Goal: Task Accomplishment & Management: Manage account settings

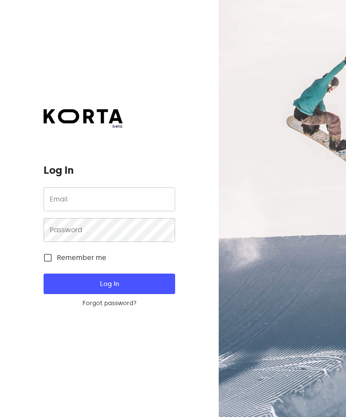
click at [124, 211] on input "email" at bounding box center [109, 199] width 131 height 24
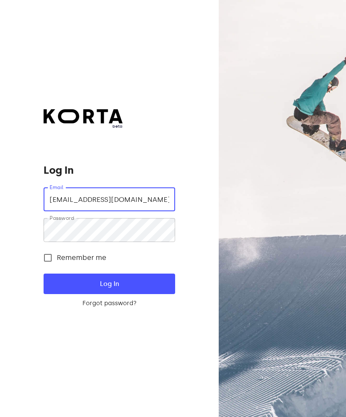
type input "milena@milevanile.lt"
click at [109, 294] on button "Log In" at bounding box center [109, 283] width 131 height 20
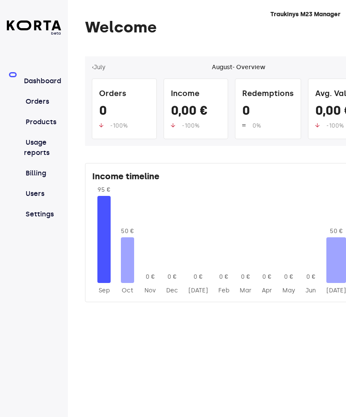
click at [49, 119] on link "Products" at bounding box center [42, 122] width 37 height 10
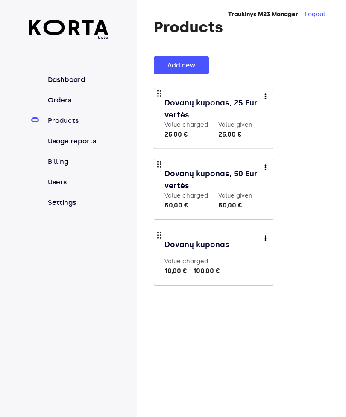
click at [51, 97] on link "Orders" at bounding box center [77, 100] width 62 height 10
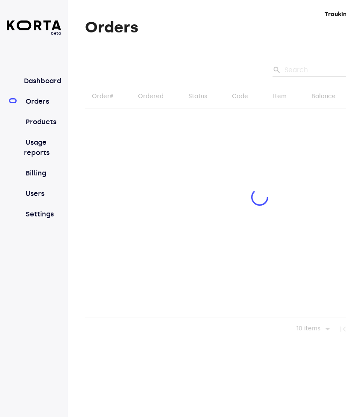
click at [304, 64] on div at bounding box center [259, 198] width 349 height 284
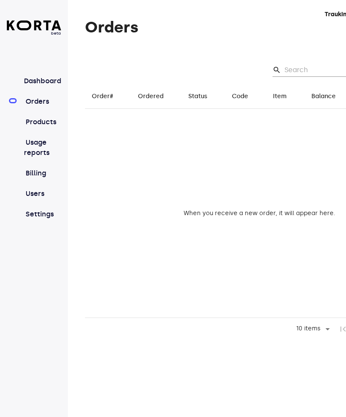
click at [305, 65] on input "Search" at bounding box center [325, 70] width 83 height 14
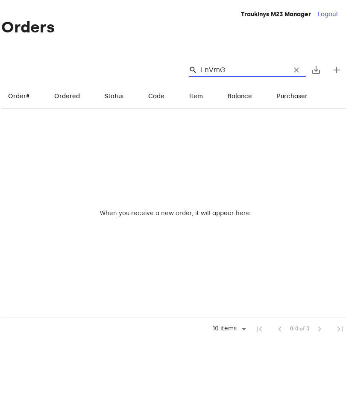
scroll to position [0, 94]
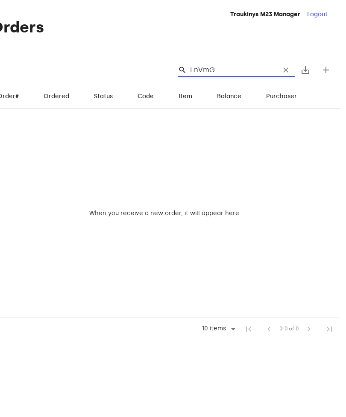
click at [305, 61] on button "save_alt" at bounding box center [305, 70] width 20 height 20
type input "LnVmG"
click at [202, 203] on div at bounding box center [173, 208] width 346 height 417
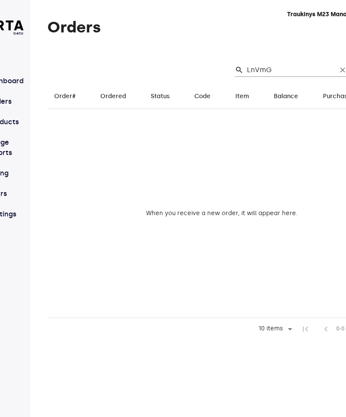
scroll to position [0, 50]
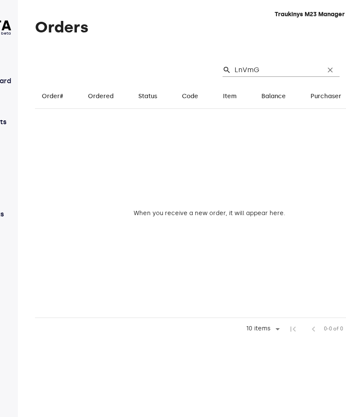
click at [275, 71] on input "LnVmG" at bounding box center [275, 70] width 83 height 14
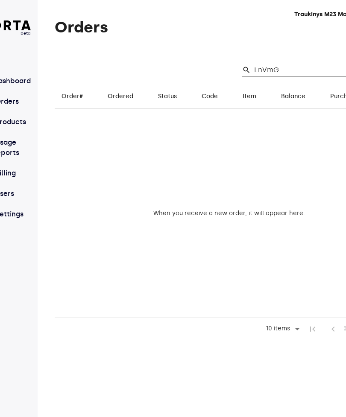
scroll to position [0, 0]
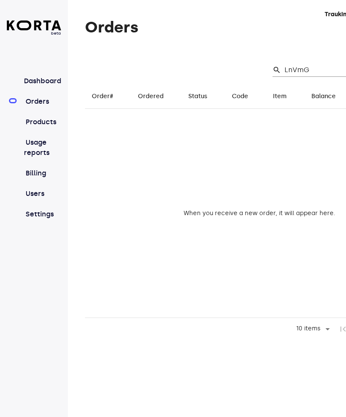
click at [45, 118] on link "Products" at bounding box center [42, 122] width 37 height 10
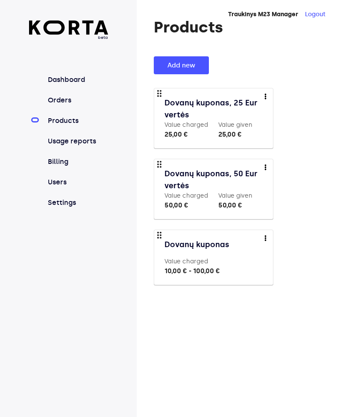
click at [58, 177] on link "Users" at bounding box center [77, 182] width 62 height 10
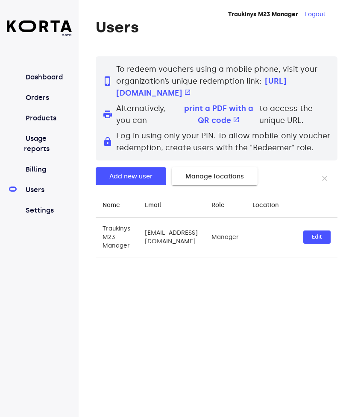
click at [46, 140] on link "Usage reports" at bounding box center [48, 144] width 48 height 20
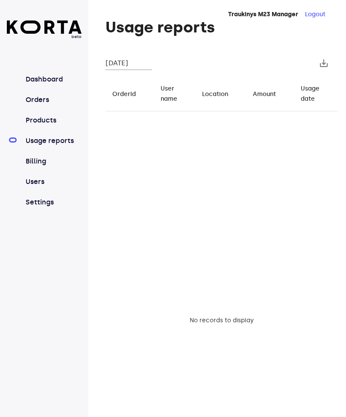
click at [34, 116] on link "Products" at bounding box center [53, 120] width 58 height 10
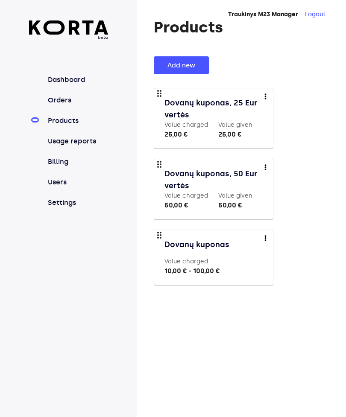
click at [55, 96] on link "Orders" at bounding box center [77, 100] width 62 height 10
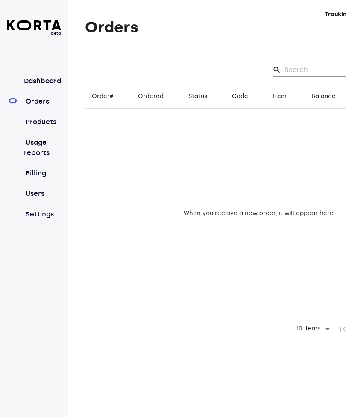
click at [309, 328] on body "beta Dashboard Orders Products Usage reports Billing Users Settings Traukinys M…" at bounding box center [173, 208] width 346 height 417
click at [312, 351] on li "15" at bounding box center [308, 343] width 42 height 15
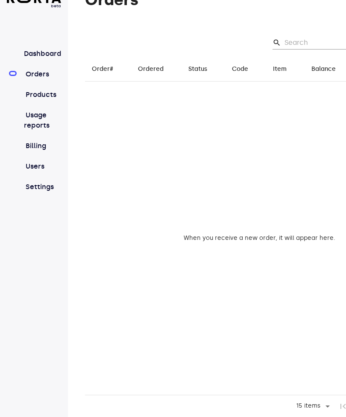
click at [301, 400] on body "beta Dashboard Orders Products Usage reports Billing Users Settings Traukinys M…" at bounding box center [173, 195] width 346 height 444
click at [303, 396] on li "20" at bounding box center [308, 398] width 42 height 15
type input "20"
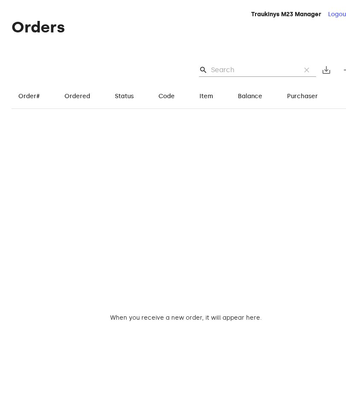
scroll to position [0, 94]
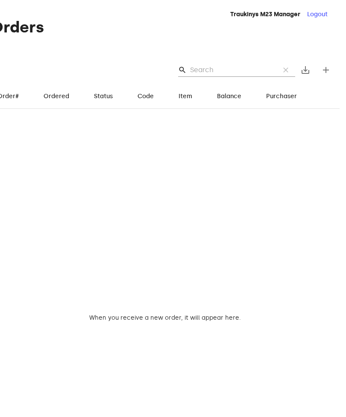
click at [325, 65] on span "add" at bounding box center [325, 70] width 10 height 10
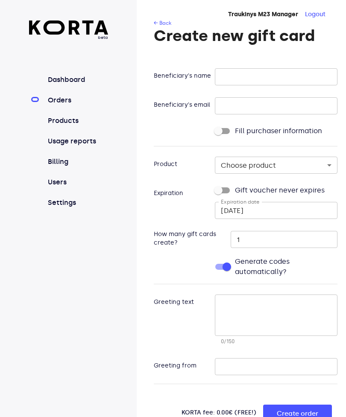
click at [157, 23] on link "← Back" at bounding box center [162, 23] width 17 height 6
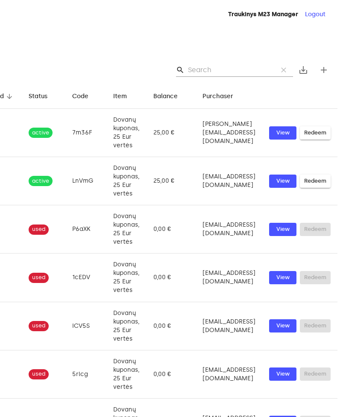
scroll to position [0, 203]
click at [229, 68] on input "Search" at bounding box center [229, 70] width 83 height 14
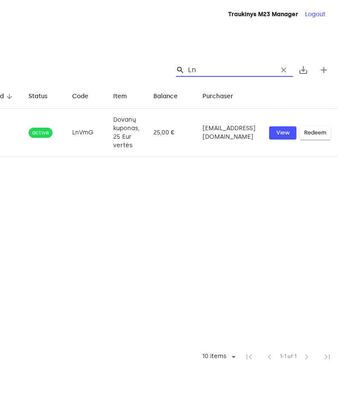
type input "Ln"
click at [281, 128] on span "View" at bounding box center [282, 133] width 19 height 10
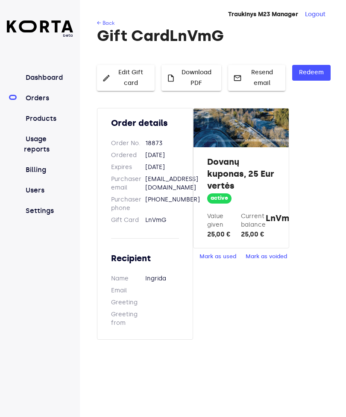
click at [226, 250] on button "Mark as used" at bounding box center [217, 256] width 41 height 13
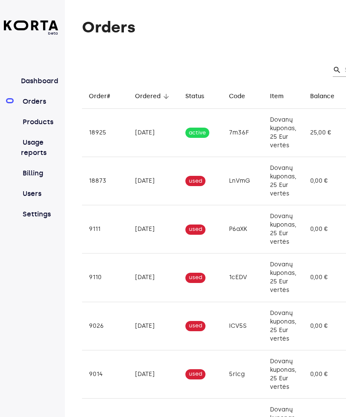
scroll to position [0, 3]
